Goal: Information Seeking & Learning: Obtain resource

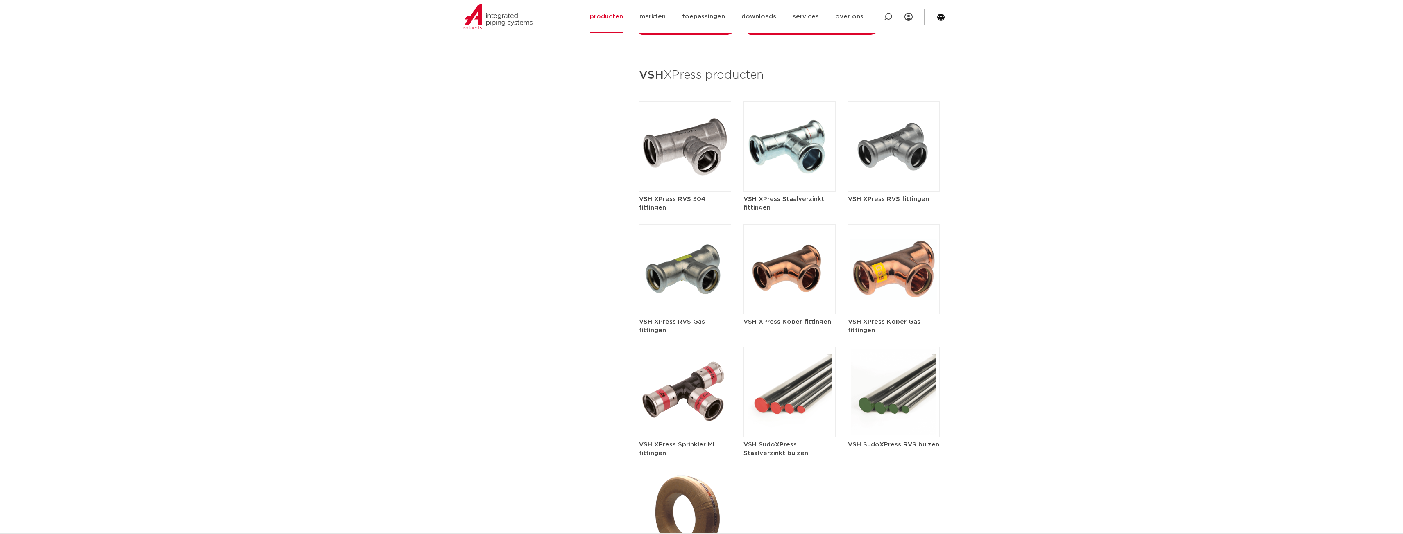
scroll to position [1106, 0]
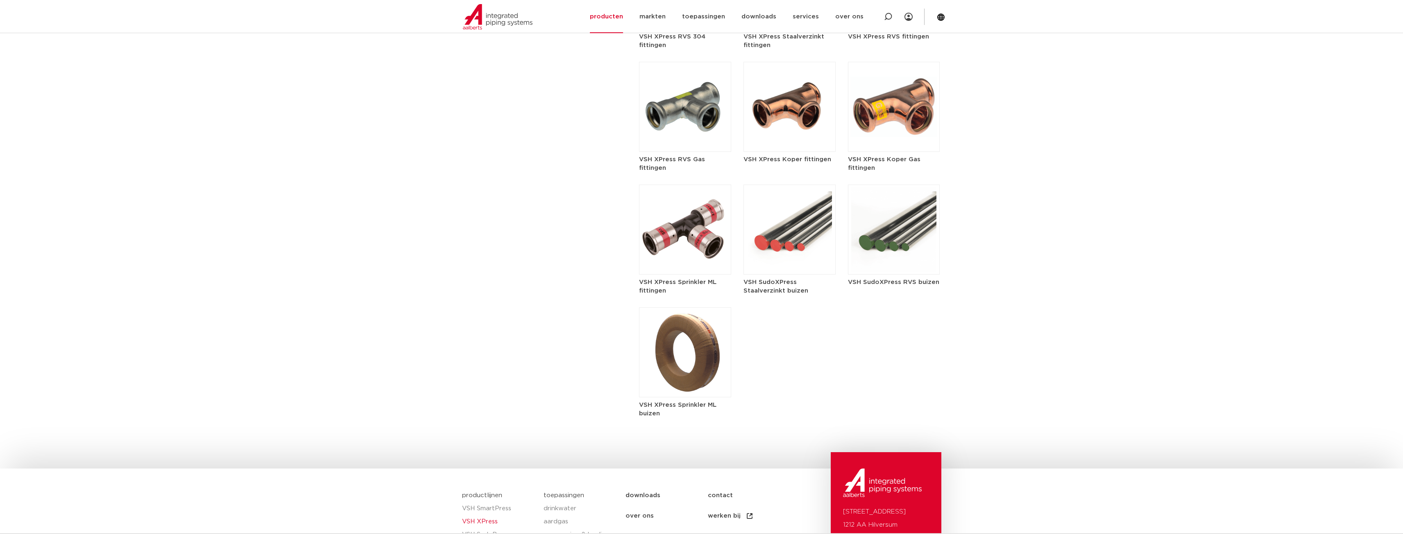
click at [917, 205] on img at bounding box center [894, 230] width 92 height 90
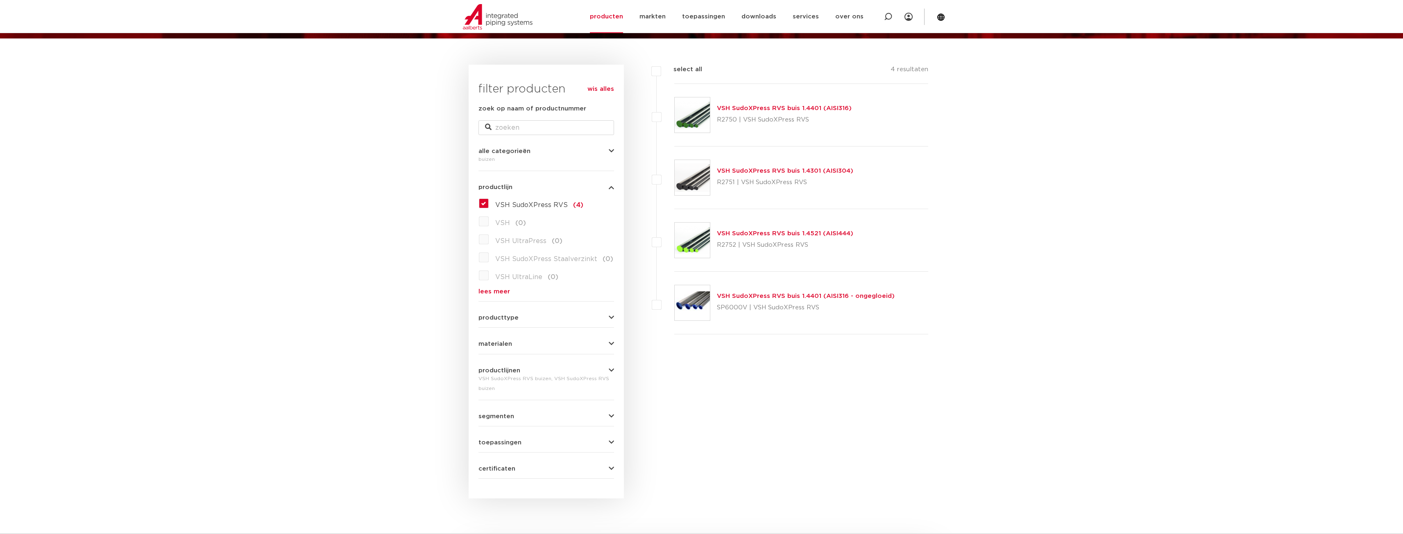
scroll to position [82, 0]
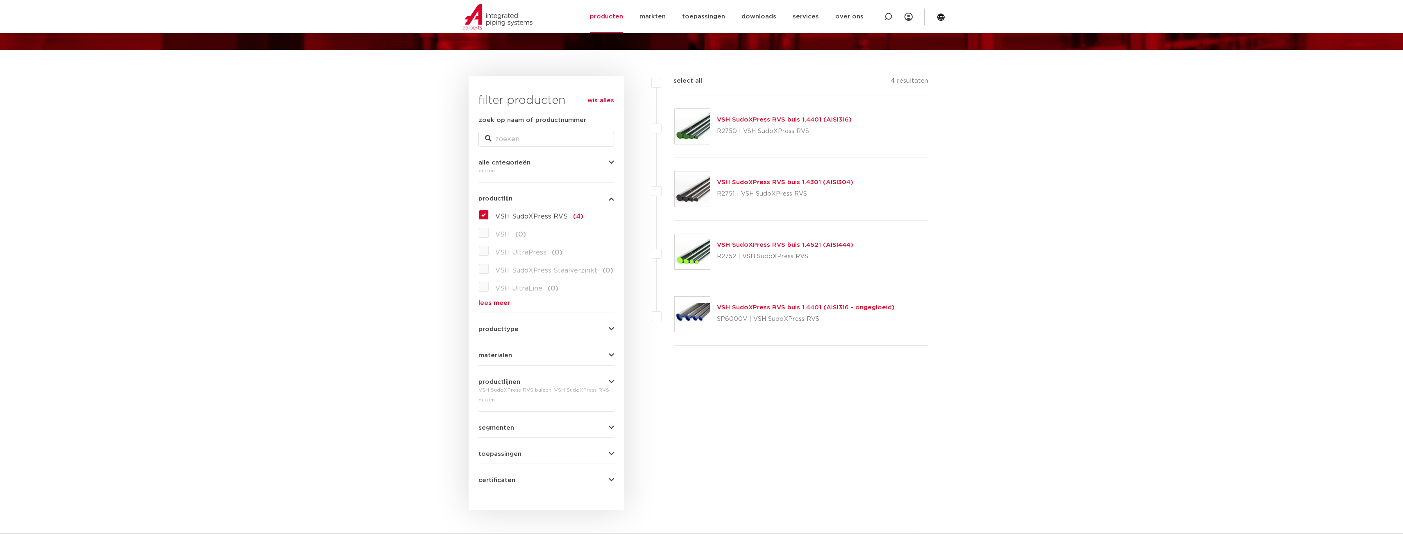
click at [840, 117] on link "VSH SudoXPress RVS buis 1.4401 (AISI316)" at bounding box center [784, 120] width 135 height 6
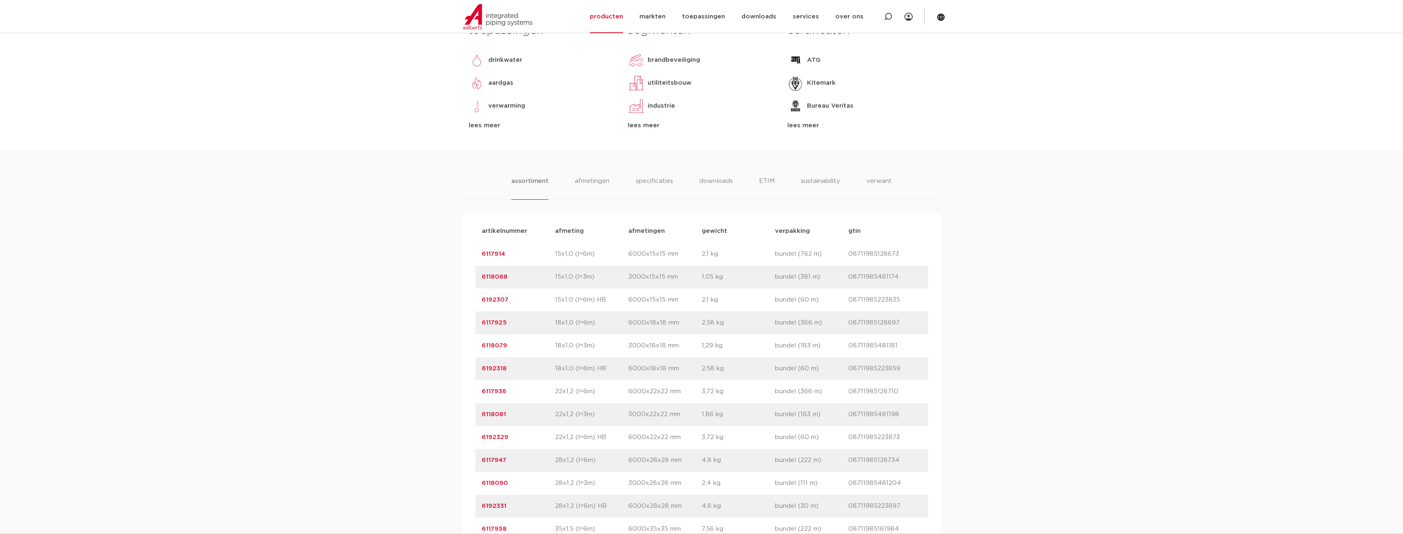
scroll to position [369, 0]
click at [671, 258] on p "6000x15x15 mm" at bounding box center [664, 253] width 73 height 10
click at [481, 265] on div "artikelnummer 6117914 afmeting 15x1,0 (l=6m) afmetingen 6000x15x15 mm gewicht 2…" at bounding box center [701, 253] width 453 height 23
click at [491, 256] on link "6117914" at bounding box center [493, 253] width 23 height 6
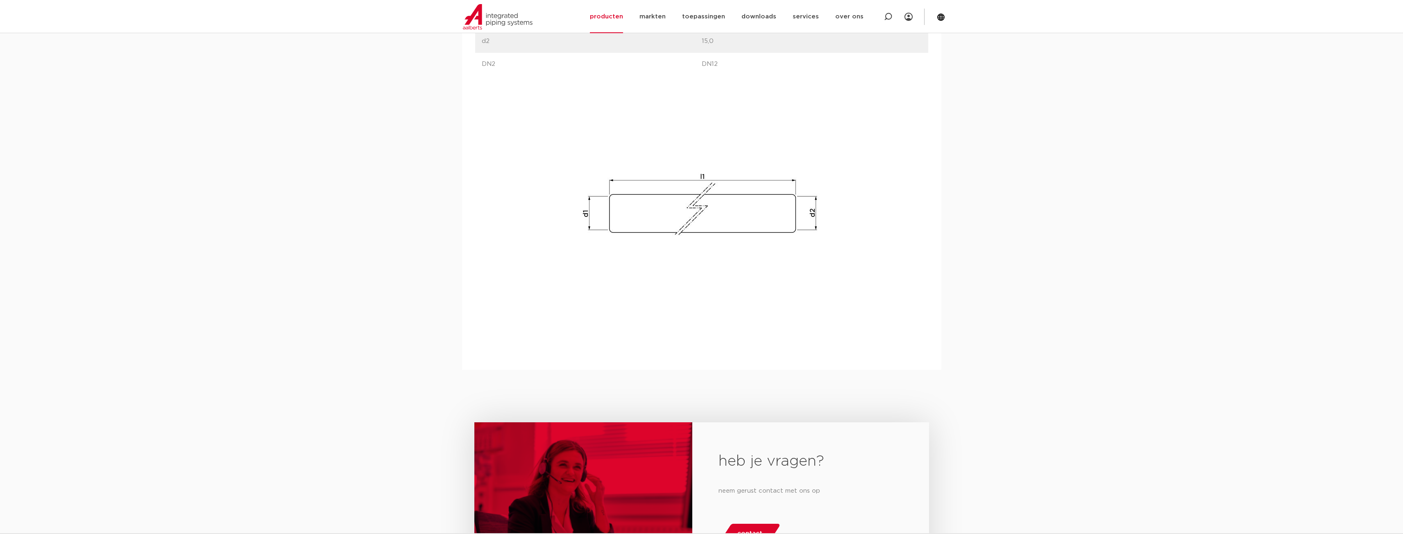
scroll to position [655, 0]
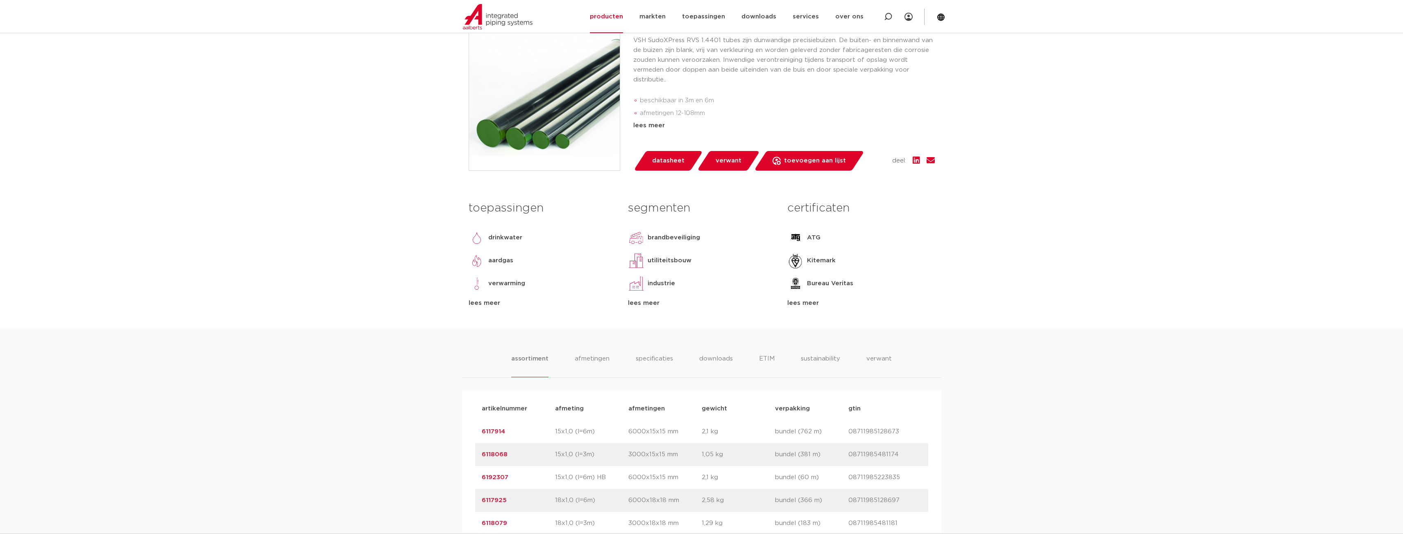
scroll to position [287, 0]
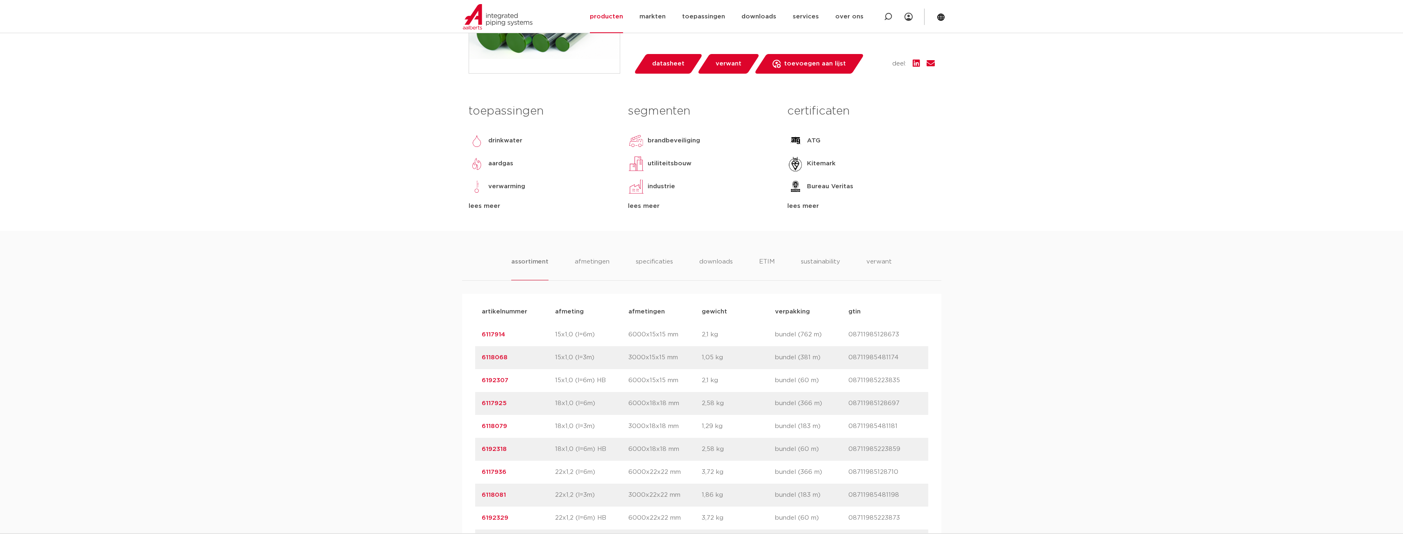
click at [596, 281] on li "afmetingen" at bounding box center [592, 268] width 36 height 23
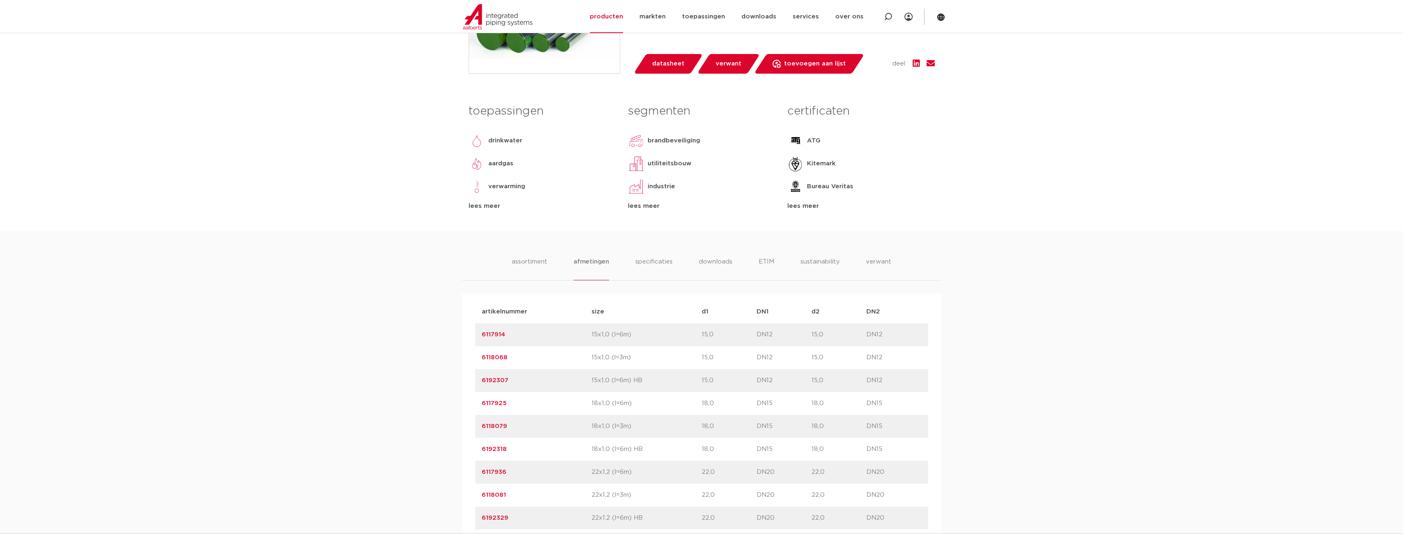
drag, startPoint x: 589, startPoint y: 275, endPoint x: 593, endPoint y: 267, distance: 8.6
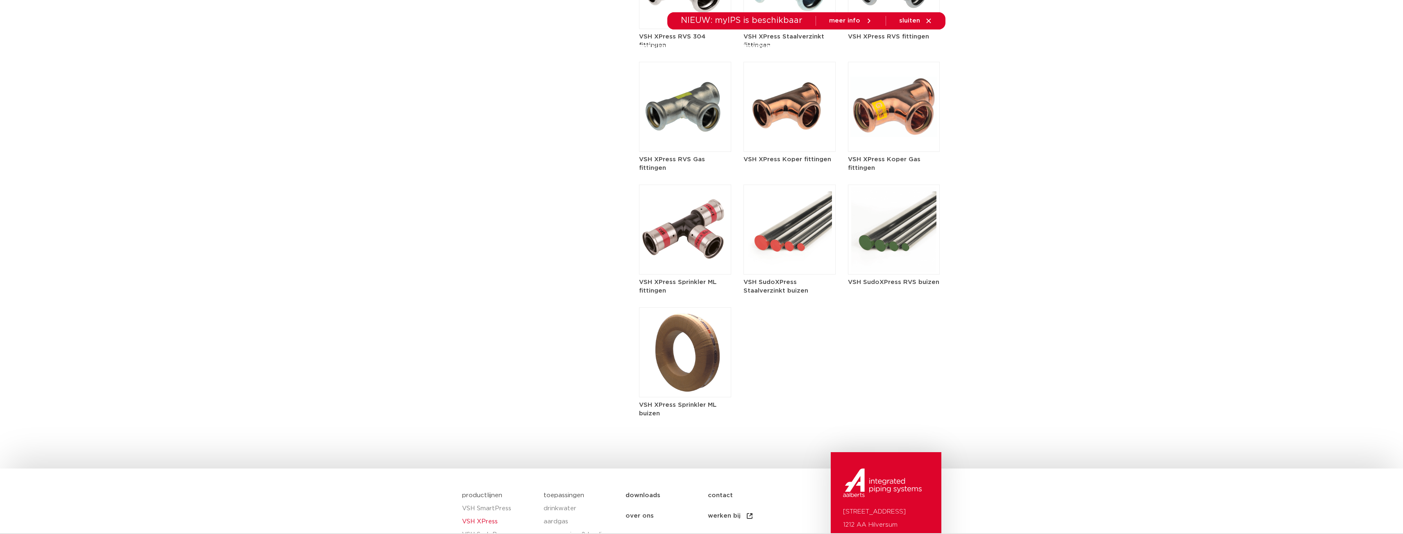
click at [903, 217] on img at bounding box center [894, 230] width 92 height 90
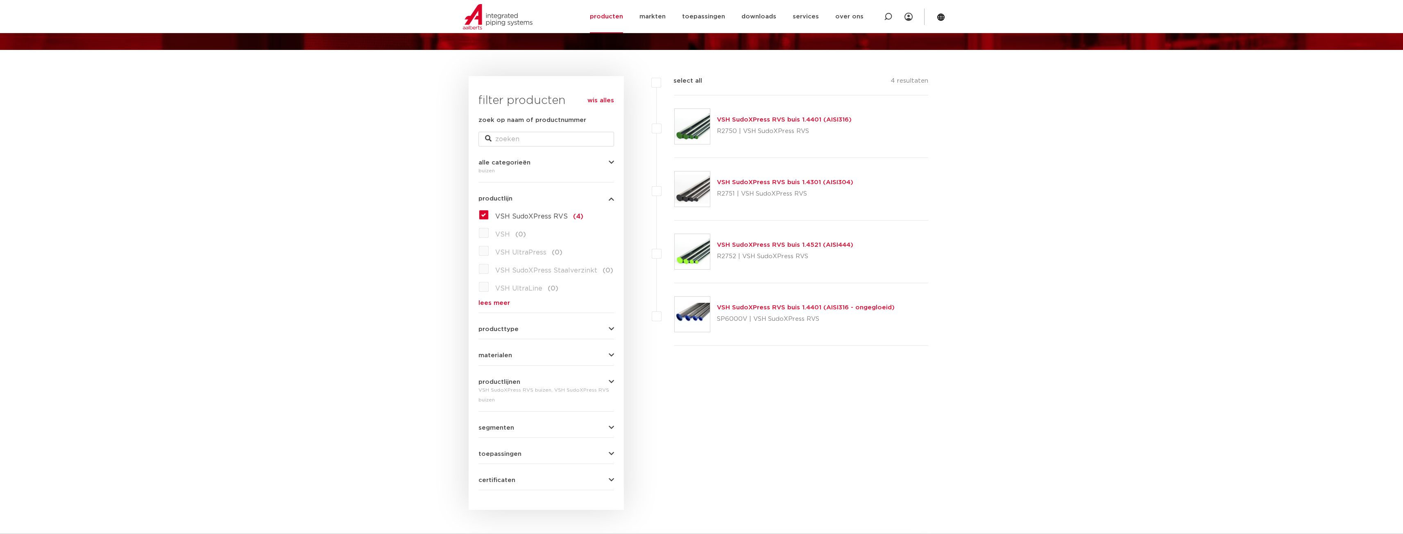
click at [698, 136] on img at bounding box center [692, 126] width 35 height 35
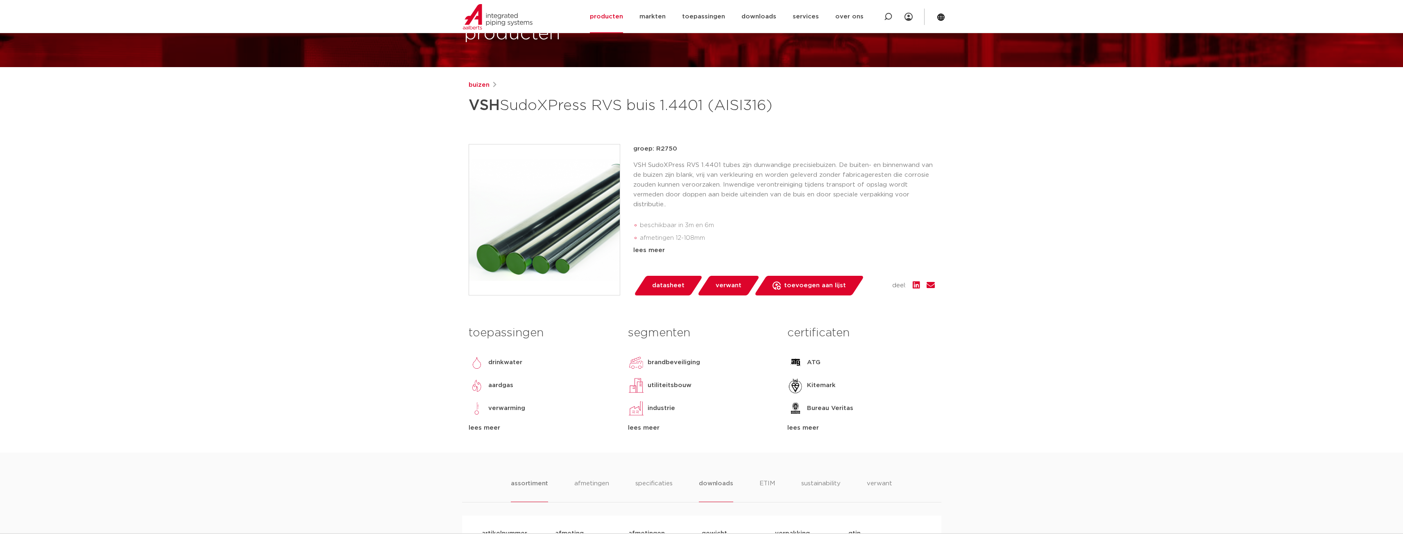
scroll to position [205, 0]
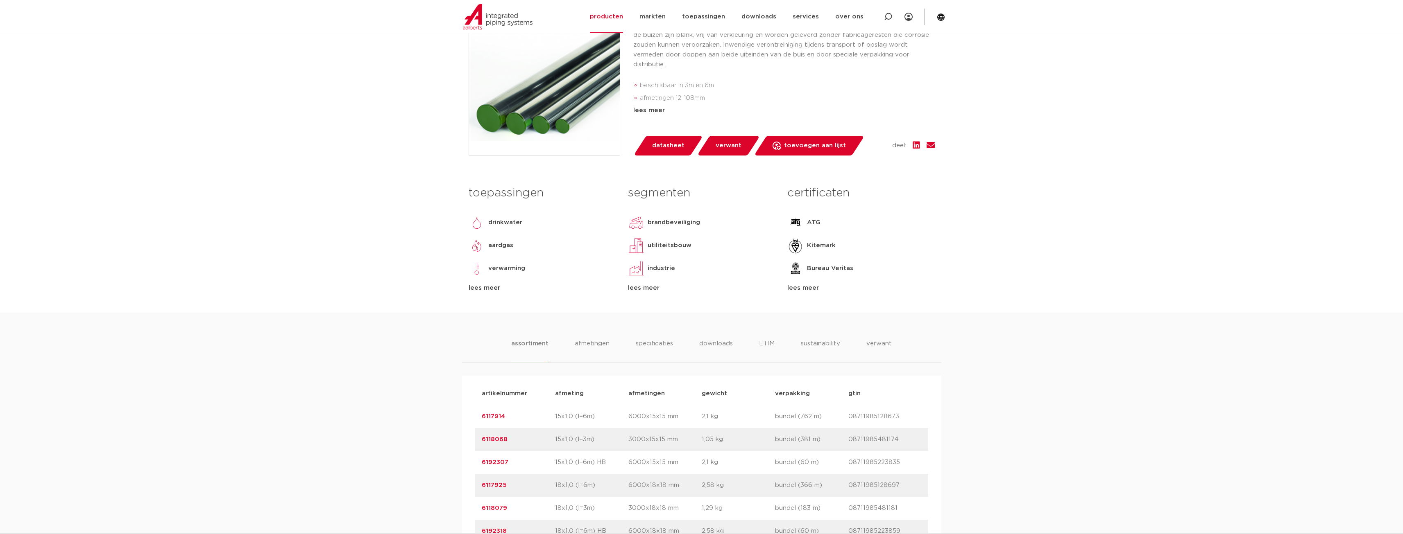
click at [662, 152] on span "datasheet" at bounding box center [668, 145] width 32 height 13
